Goal: Navigation & Orientation: Go to known website

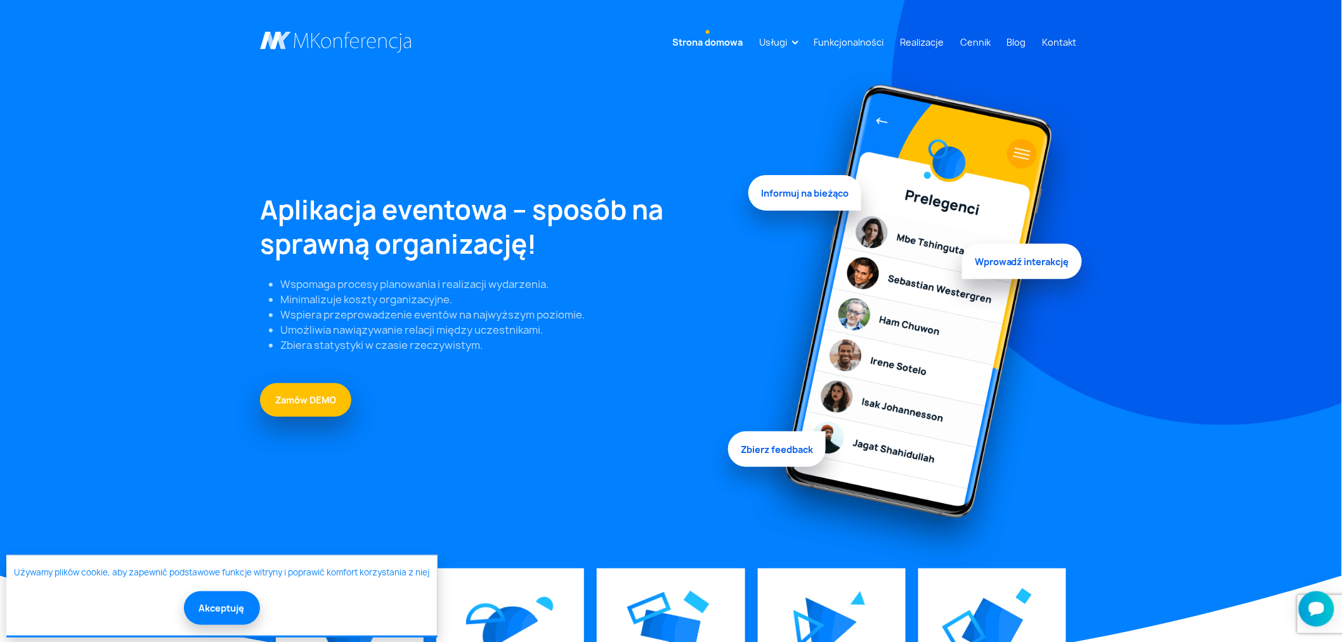
click at [306, 14] on nav "Strona domowa Usługi Aplikacja mobilna Strona WWW Rejestracja/Sprzedaż biletów" at bounding box center [671, 37] width 1342 height 74
click at [315, 32] on link at bounding box center [336, 43] width 152 height 22
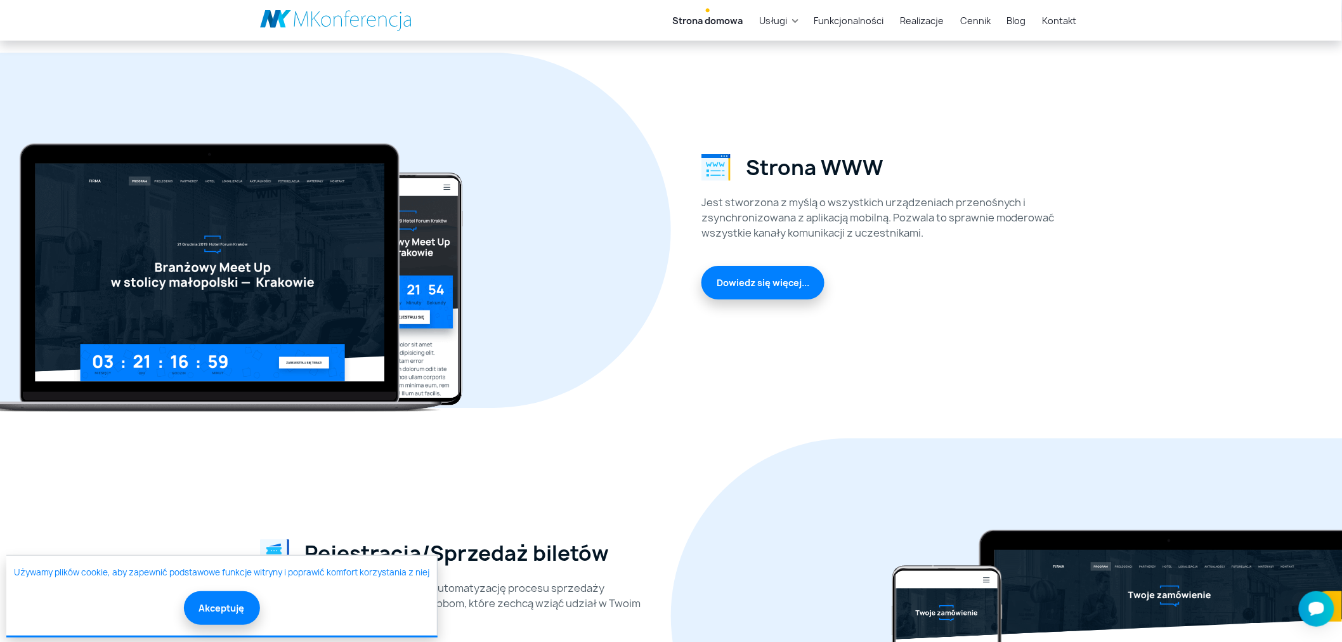
scroll to position [1902, 0]
